Goal: Task Accomplishment & Management: Complete application form

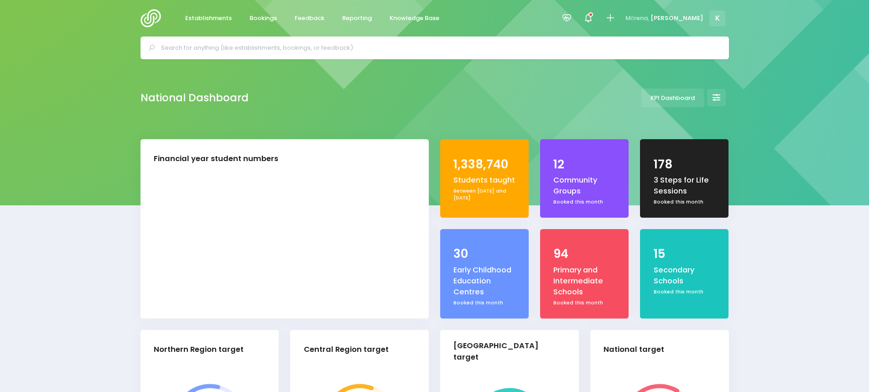
select select "5"
click at [370, 43] on input "text" at bounding box center [438, 48] width 555 height 14
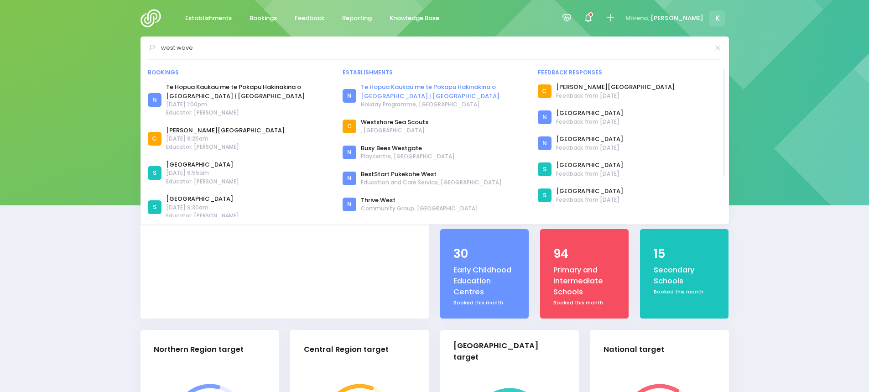
type input "west wave"
click at [382, 93] on link "Te Hopua Kaukau me te Pokapu Hakinakina o [GEOGRAPHIC_DATA] | [GEOGRAPHIC_DATA]" at bounding box center [444, 92] width 166 height 18
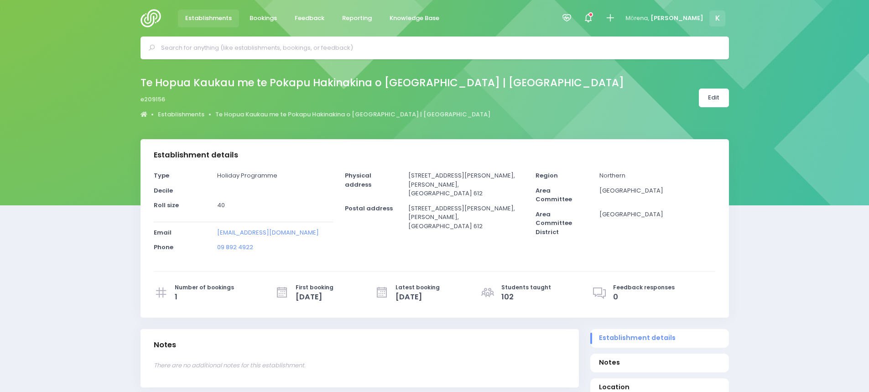
select select "5"
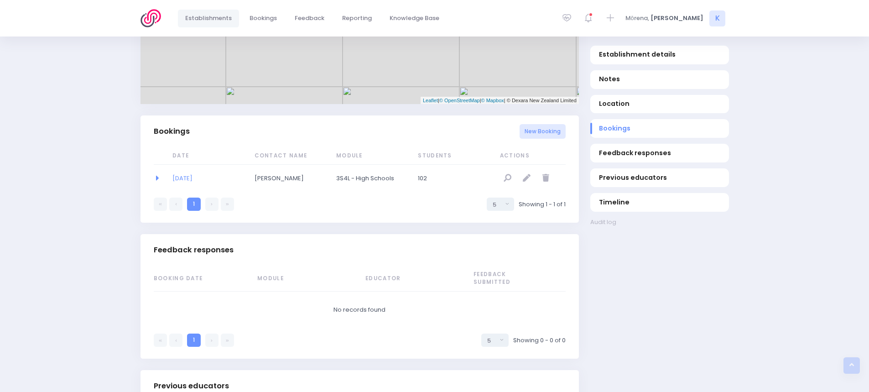
scroll to position [506, 0]
click at [530, 176] on link "null" at bounding box center [526, 180] width 15 height 15
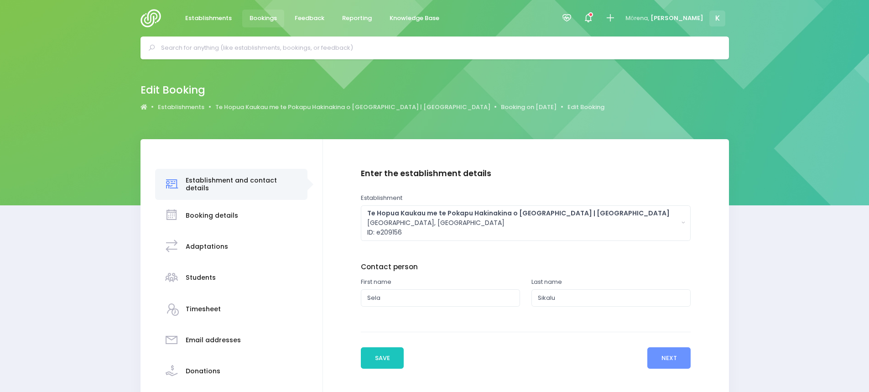
click at [205, 274] on h3 "Students" at bounding box center [201, 278] width 30 height 8
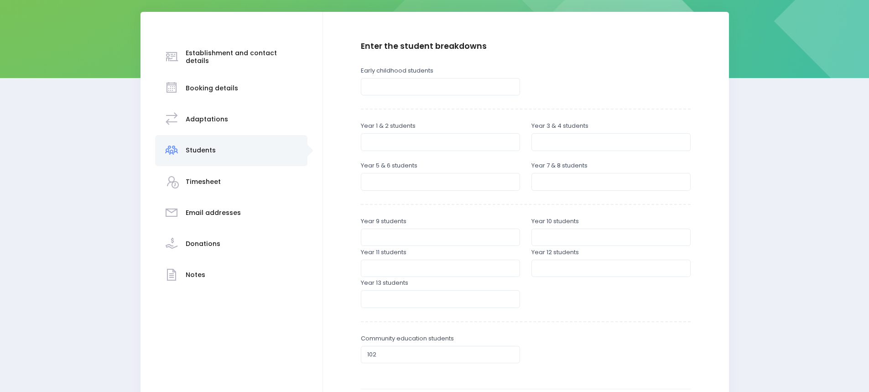
scroll to position [131, 0]
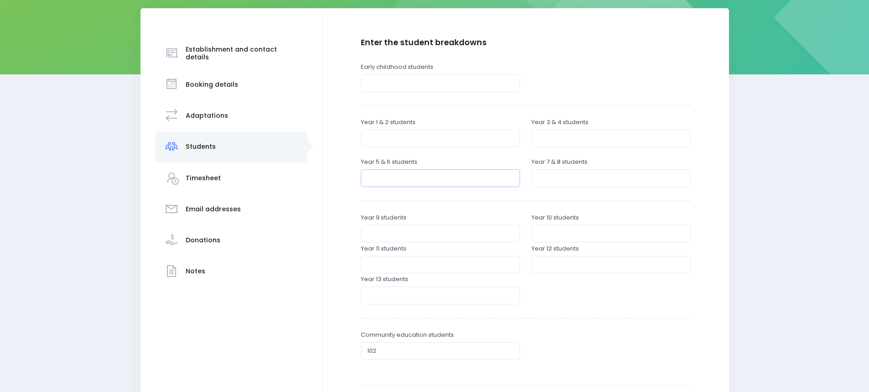
click at [449, 177] on input "number" at bounding box center [440, 177] width 159 height 17
click at [449, 177] on input "3" at bounding box center [440, 177] width 159 height 17
type input "35"
click at [541, 181] on input "number" at bounding box center [610, 177] width 159 height 17
type input "35"
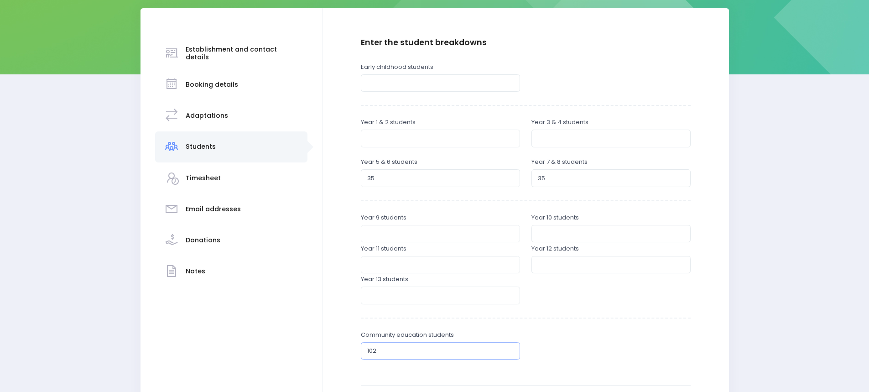
click at [390, 357] on input "102" at bounding box center [440, 350] width 159 height 17
type input "1"
click at [432, 178] on input "35" at bounding box center [440, 177] width 159 height 17
type input "3"
type input "70"
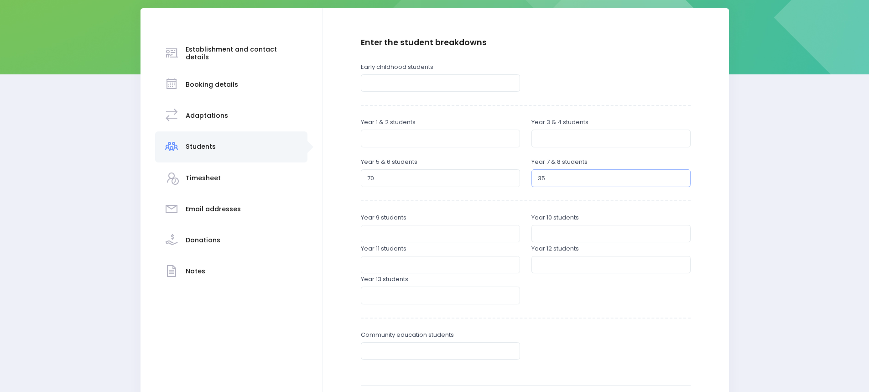
click at [561, 180] on input "35" at bounding box center [610, 177] width 159 height 17
type input "3"
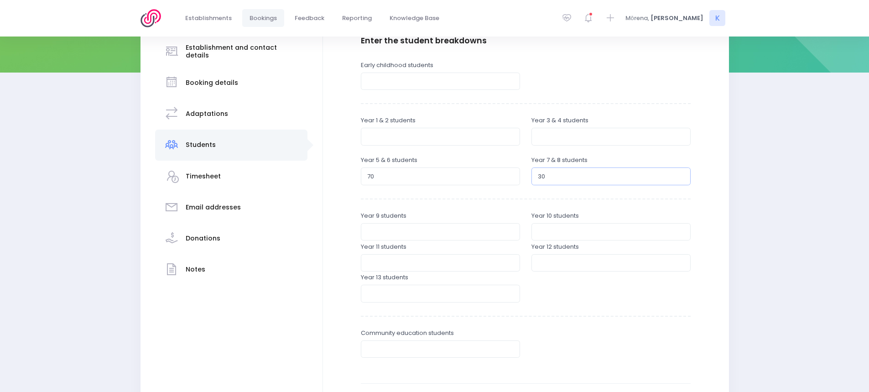
scroll to position [232, 0]
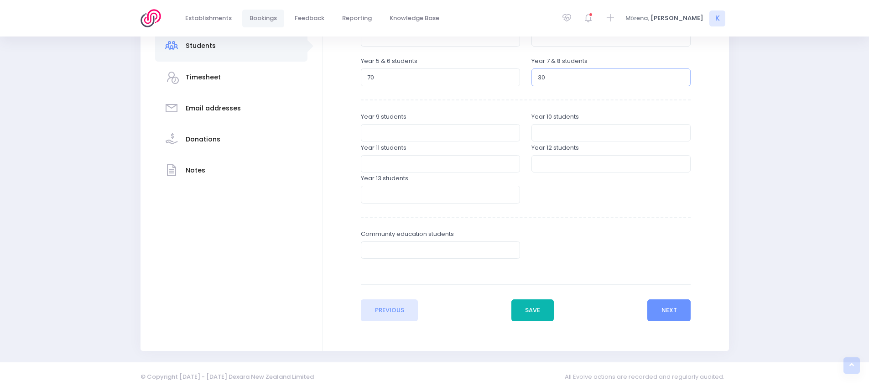
type input "30"
click at [531, 317] on button "Save" at bounding box center [532, 310] width 43 height 22
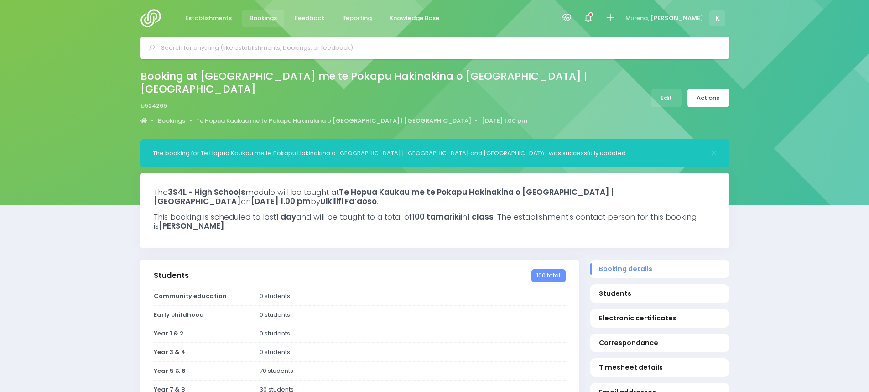
select select "5"
